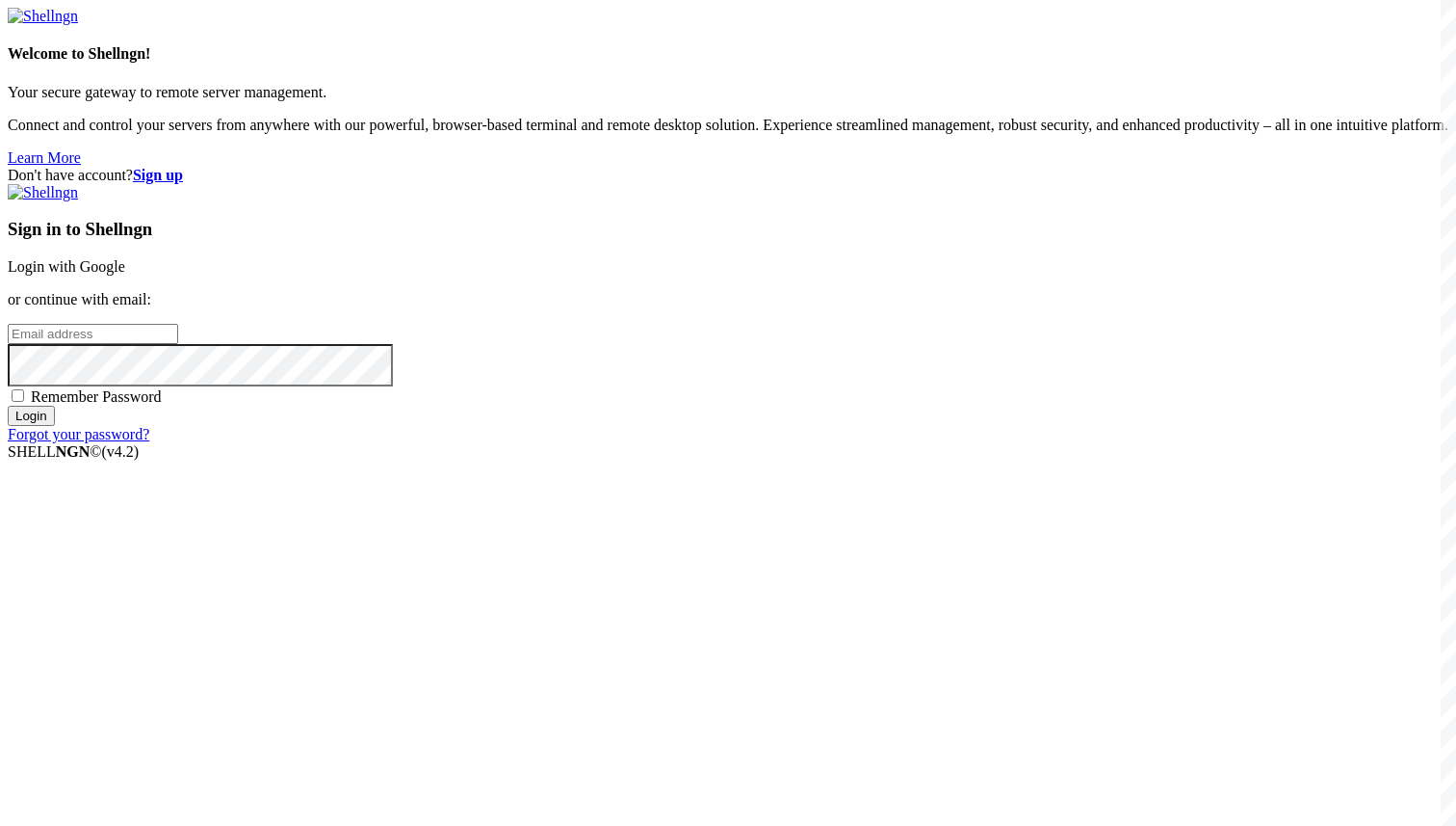
click at [370, 167] on div "Welcome to Shellngn! Your secure gateway to remote server management. Connect a…" at bounding box center [728, 87] width 1441 height 159
click at [179, 344] on input "email" at bounding box center [93, 334] width 171 height 21
paste input "[EMAIL_ADDRESS][DOMAIN_NAME]"
paste input "Aa102030@)"
type input "[EMAIL_ADDRESS][DOMAIN_NAME]"
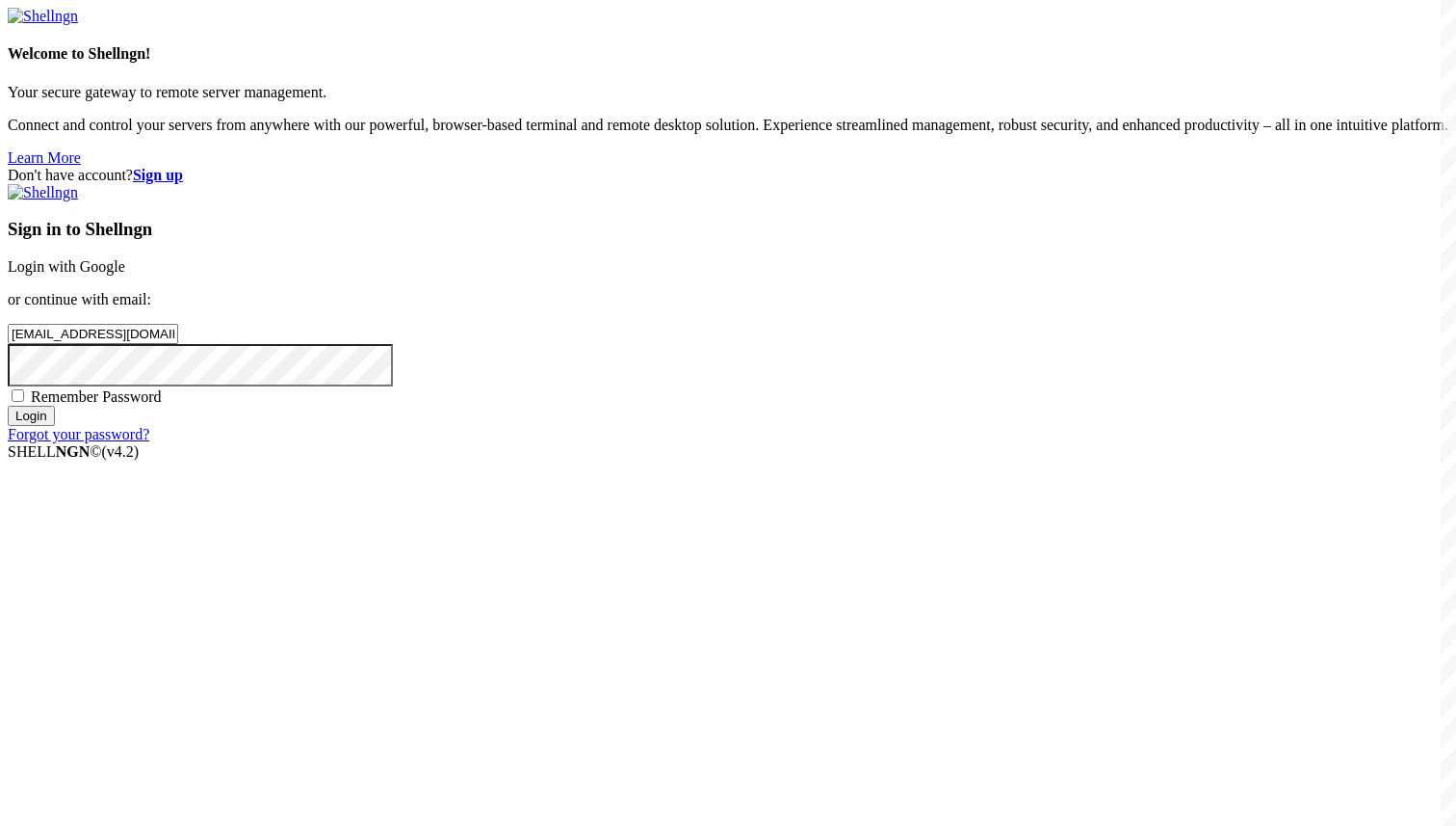
click at [162, 405] on span "Remember Password" at bounding box center [95, 396] width 131 height 17
click at [25, 402] on input "Remember Password" at bounding box center [18, 395] width 13 height 13
checkbox input "true"
click at [55, 426] on input "Login" at bounding box center [31, 415] width 47 height 21
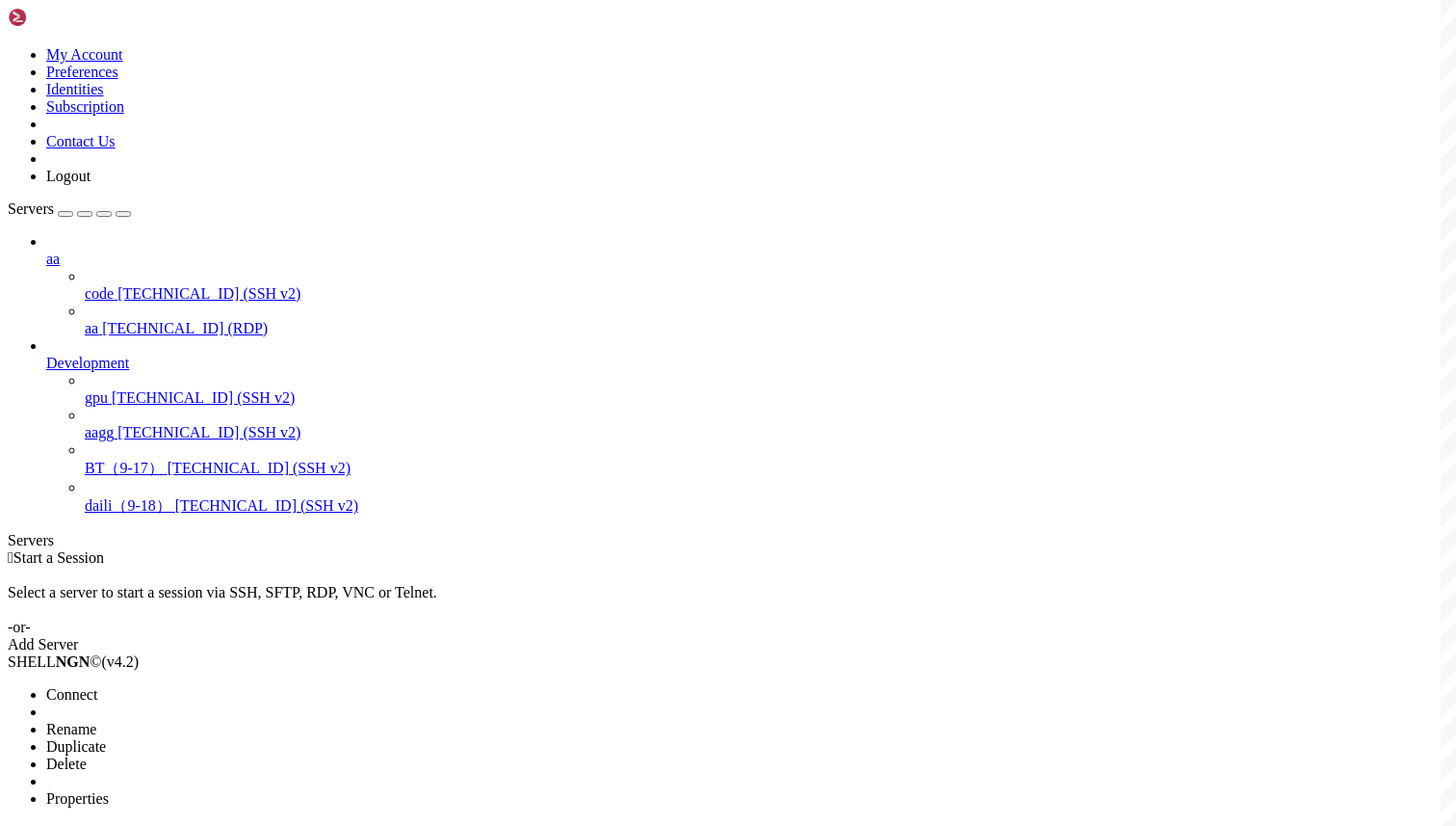
click at [97, 687] on span "Connect" at bounding box center [72, 694] width 51 height 17
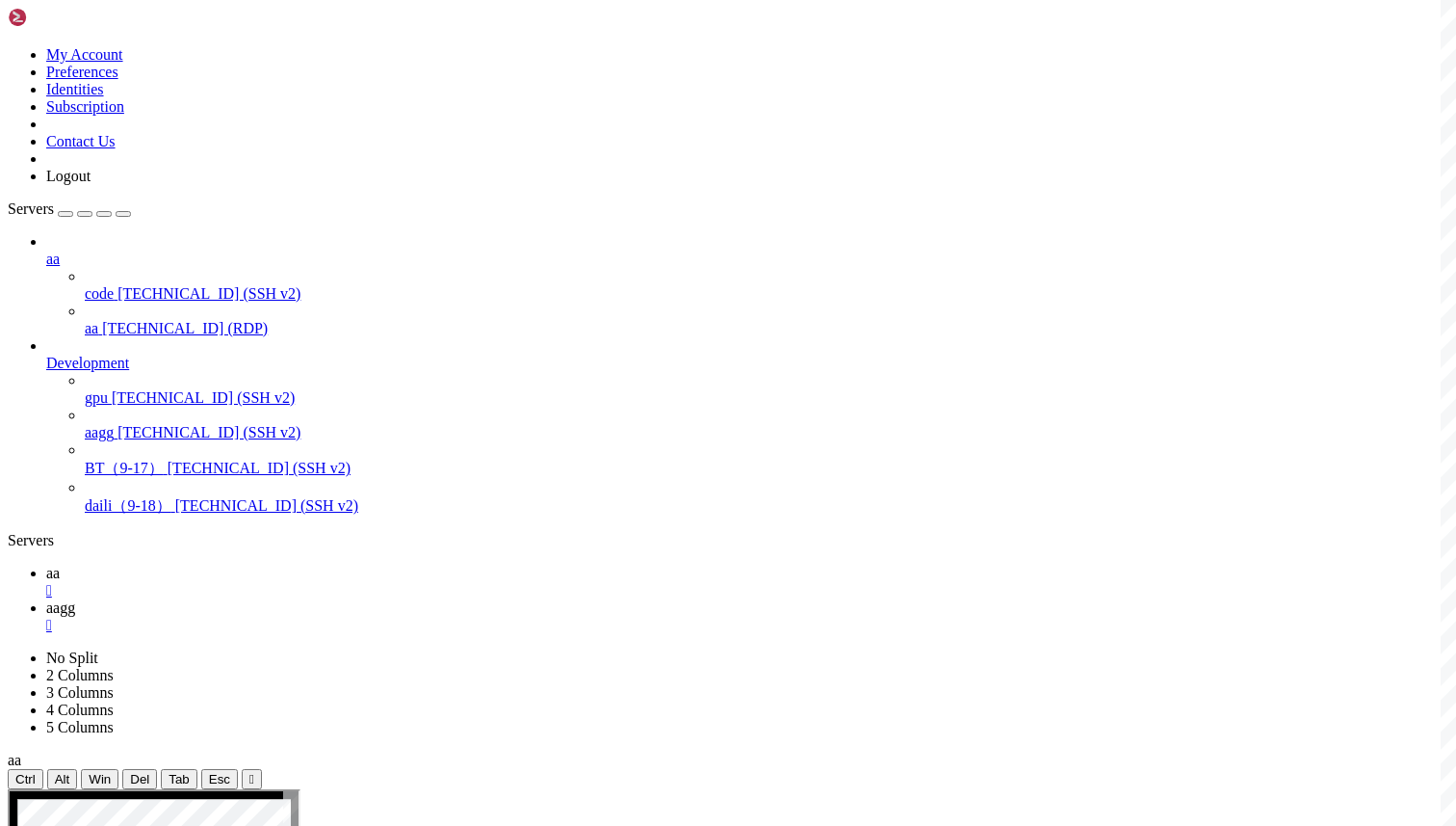
click at [252, 565] on link "aa " at bounding box center [747, 581] width 1403 height 34
click at [76, 599] on span "aagg" at bounding box center [60, 607] width 28 height 17
click at [276, 565] on link "aa " at bounding box center [747, 581] width 1403 height 34
click at [76, 599] on span "aagg" at bounding box center [60, 607] width 28 height 17
click at [46, 565] on icon at bounding box center [46, 573] width 0 height 17
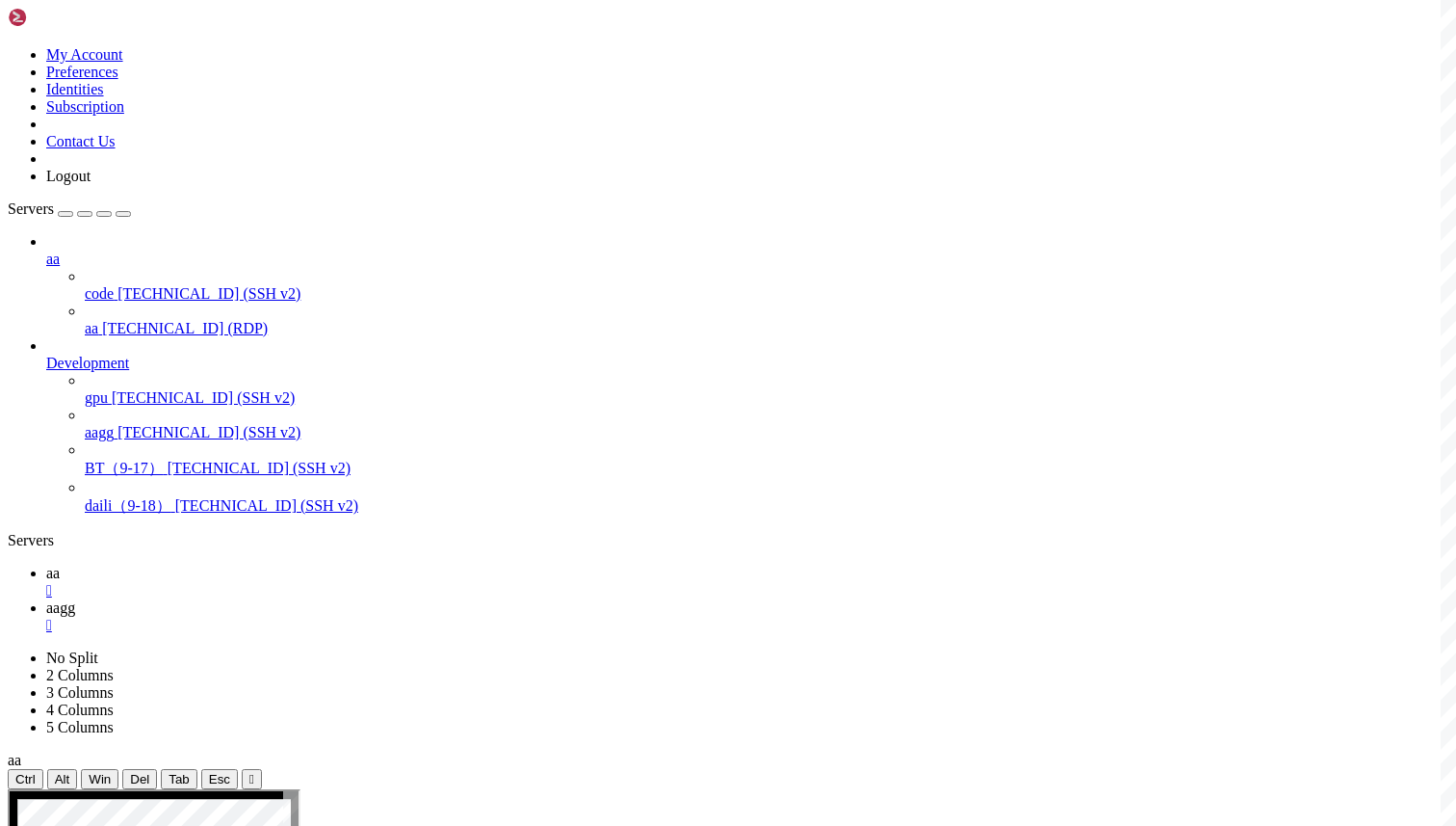
click at [76, 599] on span "aagg" at bounding box center [60, 607] width 28 height 17
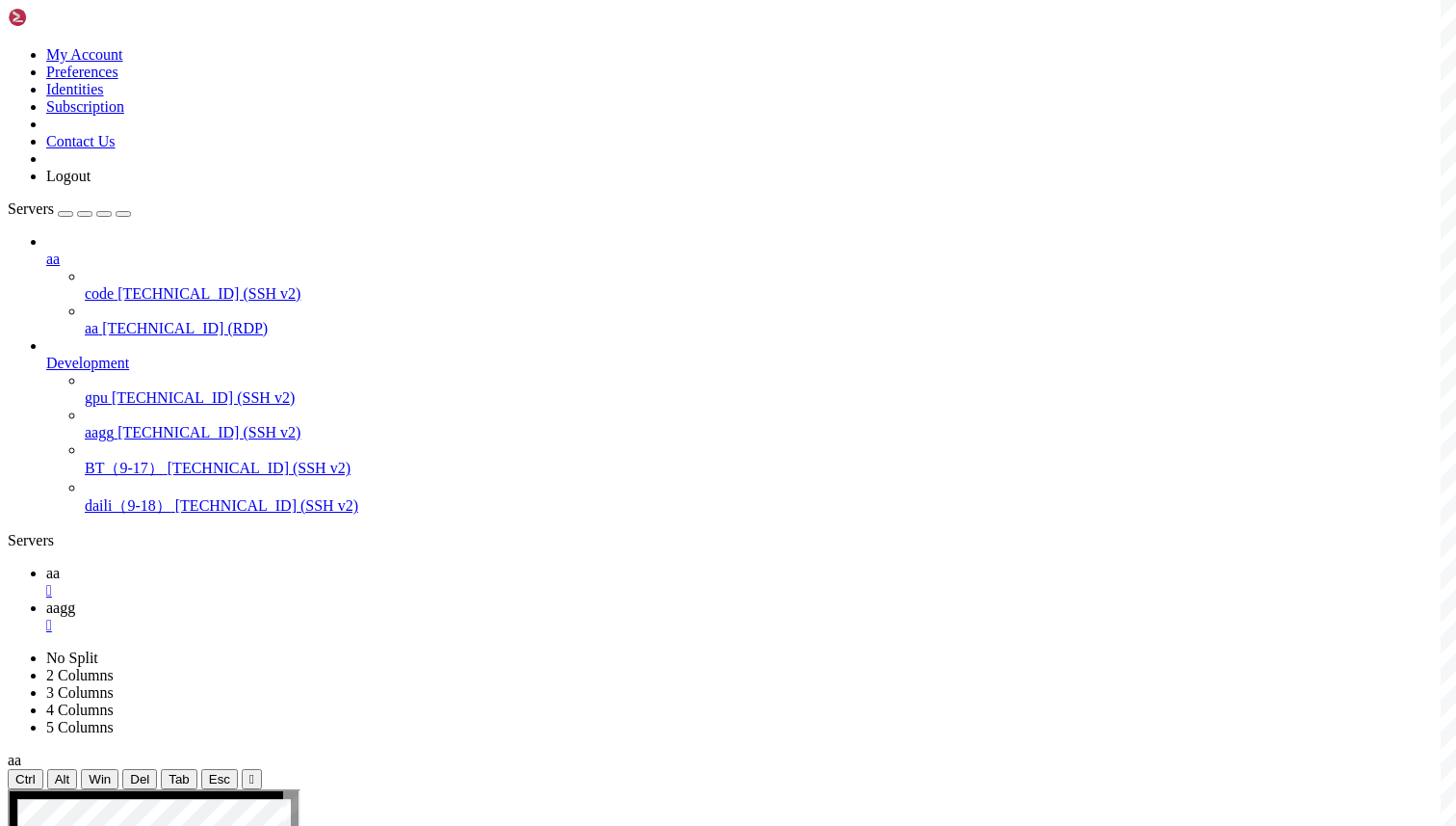
click at [60, 565] on span "aa" at bounding box center [53, 573] width 14 height 17
